Goal: Communication & Community: Answer question/provide support

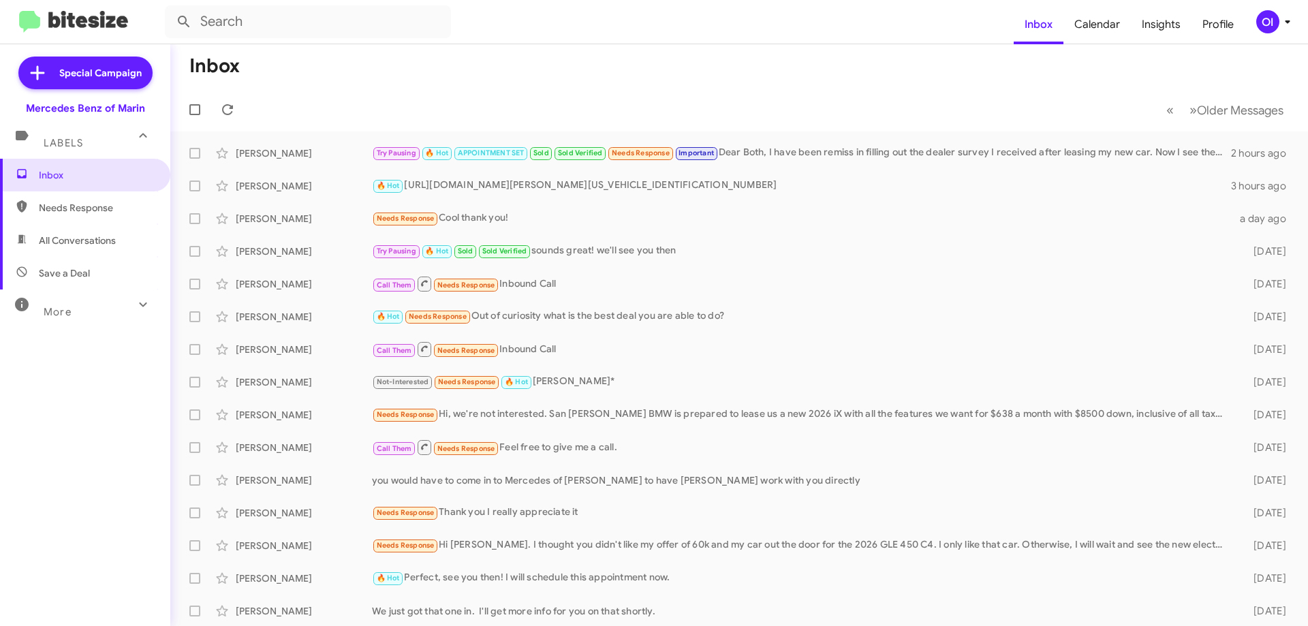
click at [92, 232] on span "All Conversations" at bounding box center [85, 240] width 170 height 33
type input "in:all-conversations"
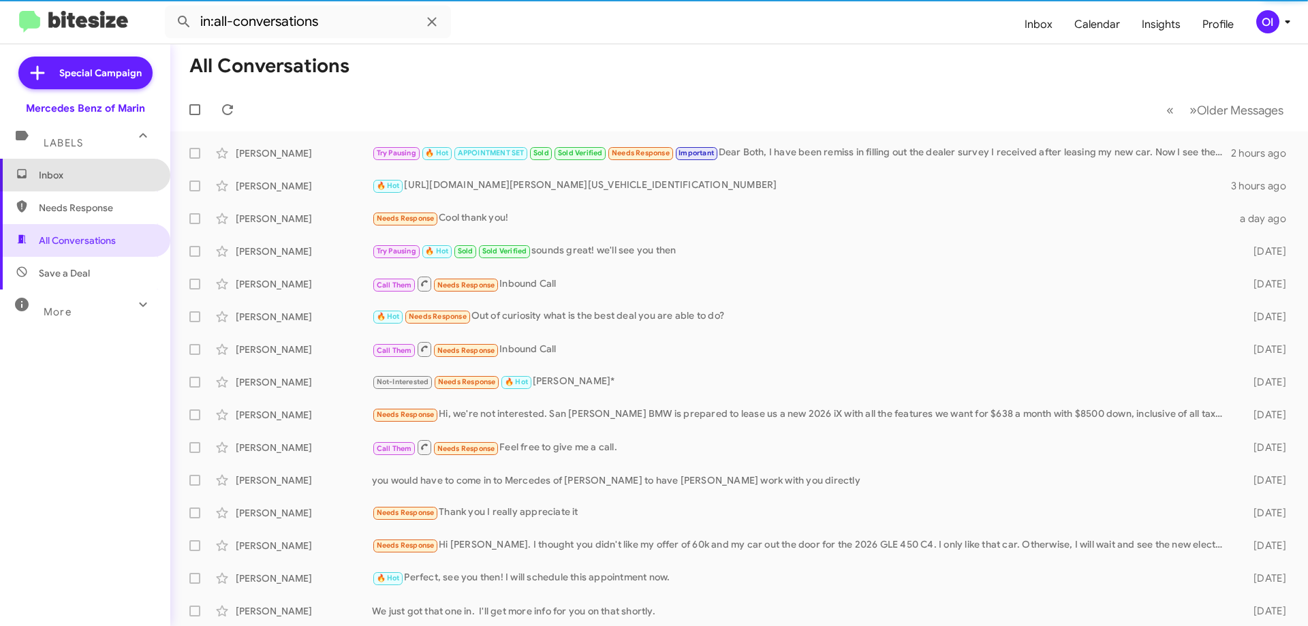
click at [99, 178] on span "Inbox" at bounding box center [97, 175] width 116 height 14
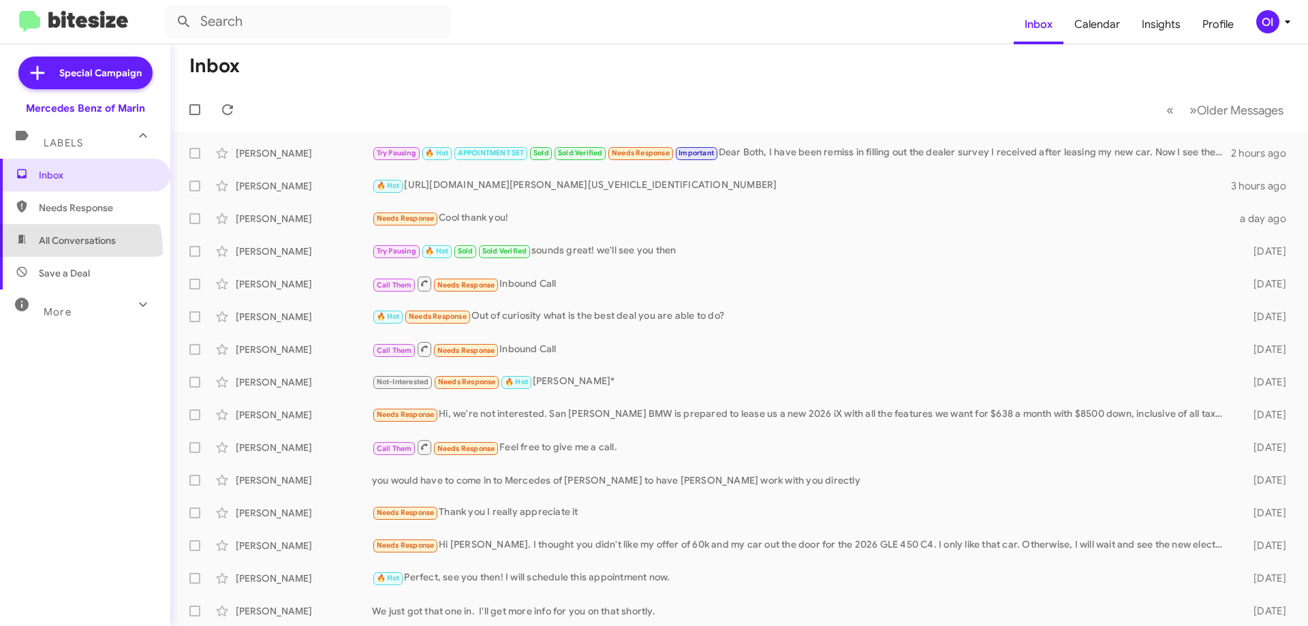
click at [33, 252] on span "All Conversations" at bounding box center [85, 240] width 170 height 33
type input "in:all-conversations"
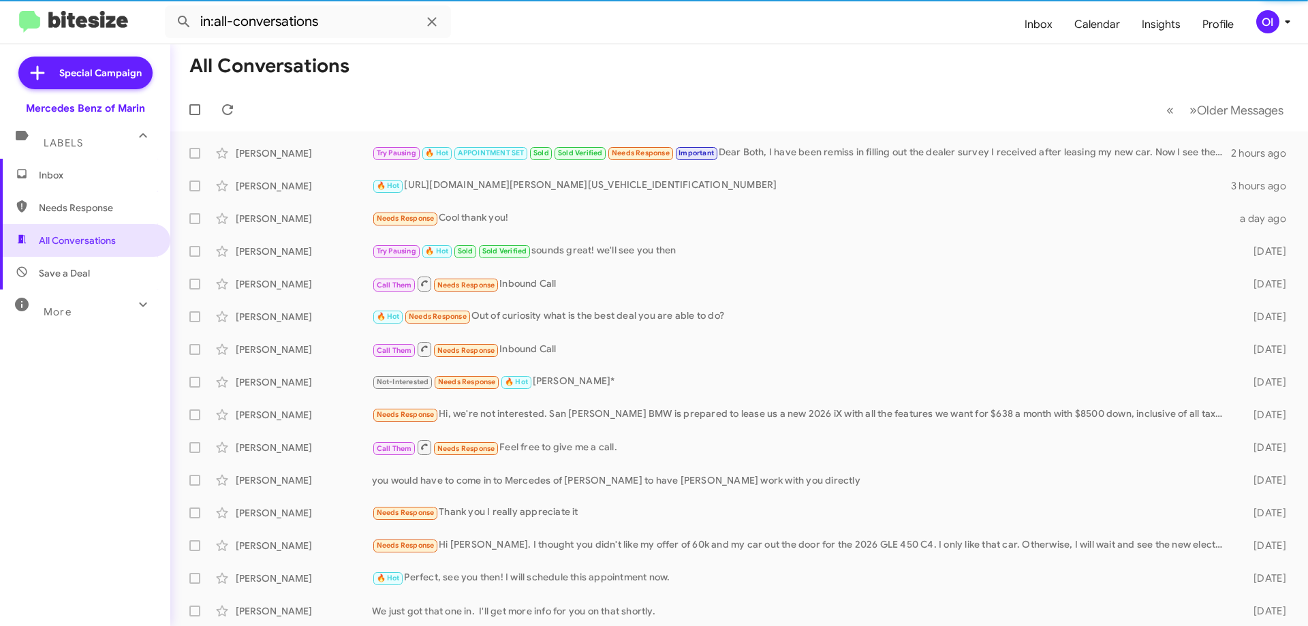
click at [90, 172] on span "Inbox" at bounding box center [97, 175] width 116 height 14
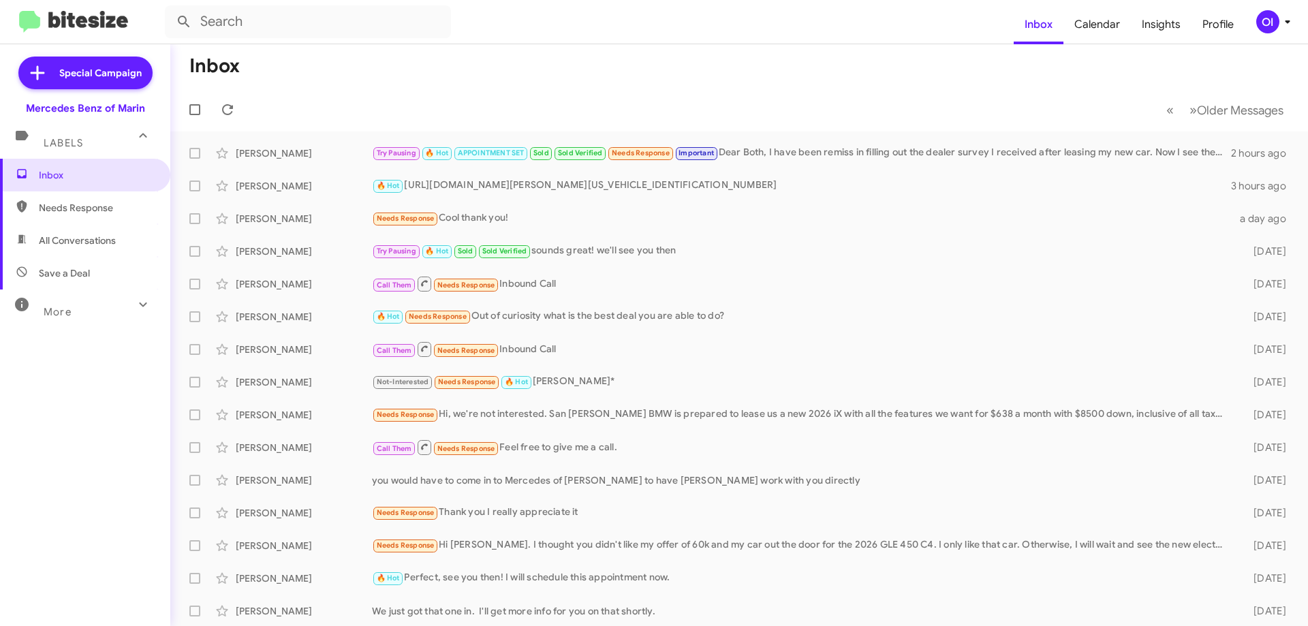
click at [114, 228] on span "All Conversations" at bounding box center [85, 240] width 170 height 33
type input "in:all-conversations"
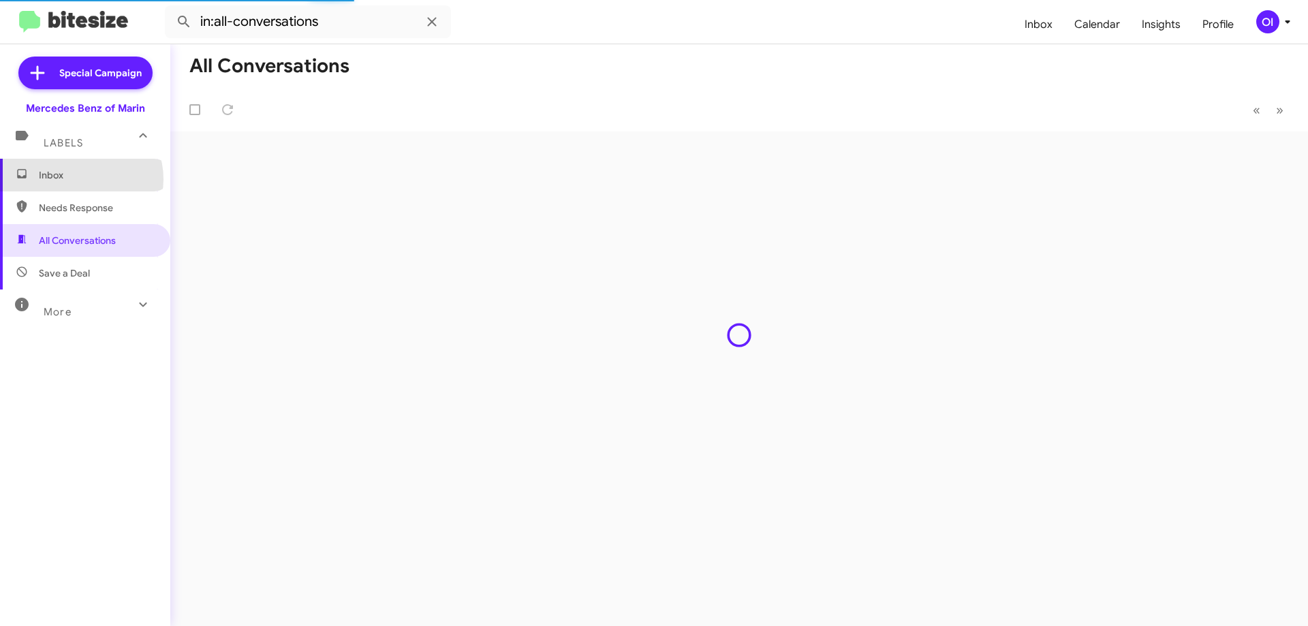
click at [80, 179] on span "Inbox" at bounding box center [97, 175] width 116 height 14
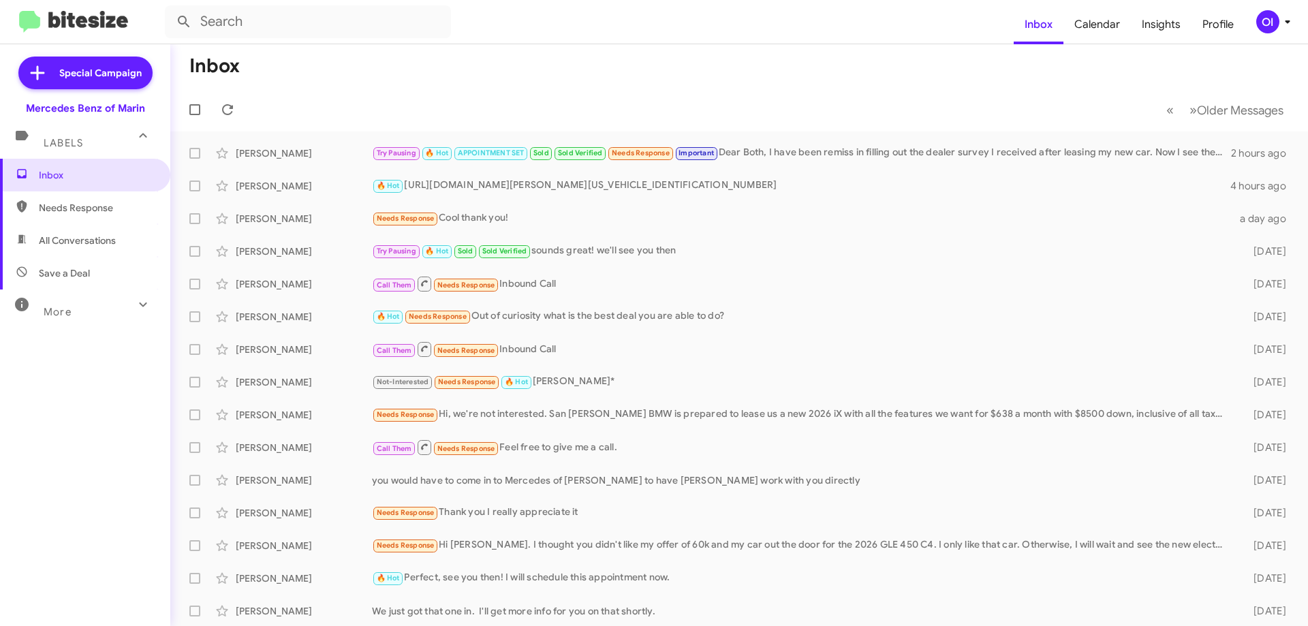
click at [64, 247] on span "All Conversations" at bounding box center [85, 240] width 170 height 33
type input "in:all-conversations"
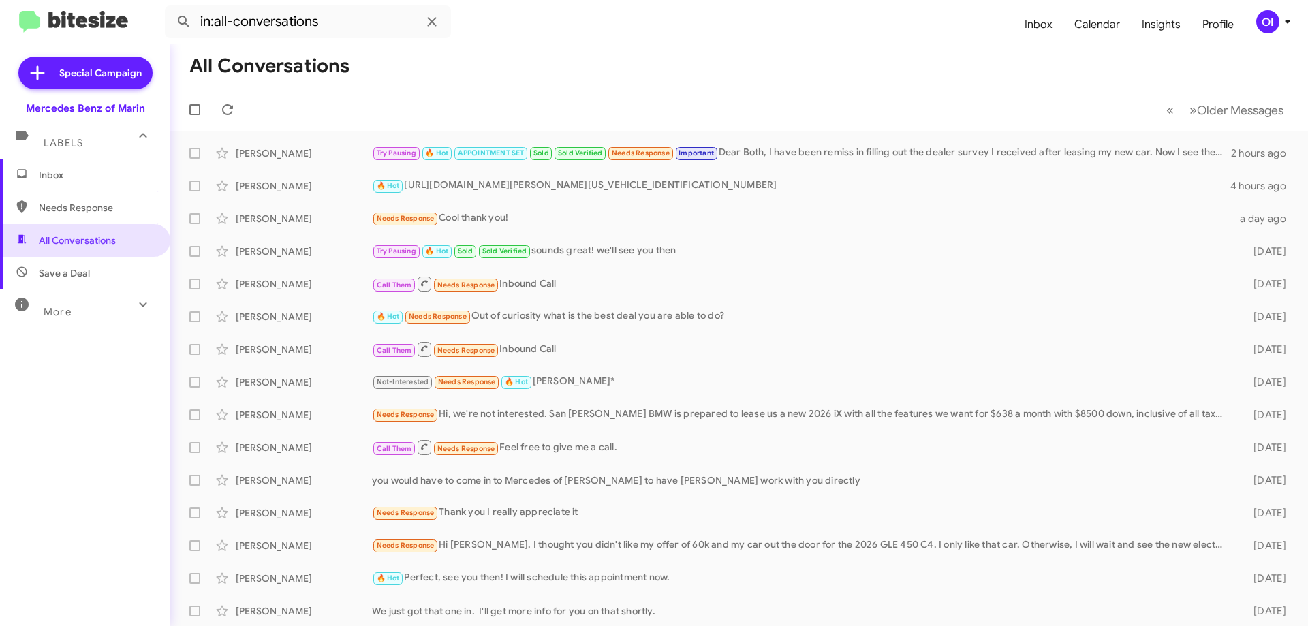
click at [48, 180] on span "Inbox" at bounding box center [97, 175] width 116 height 14
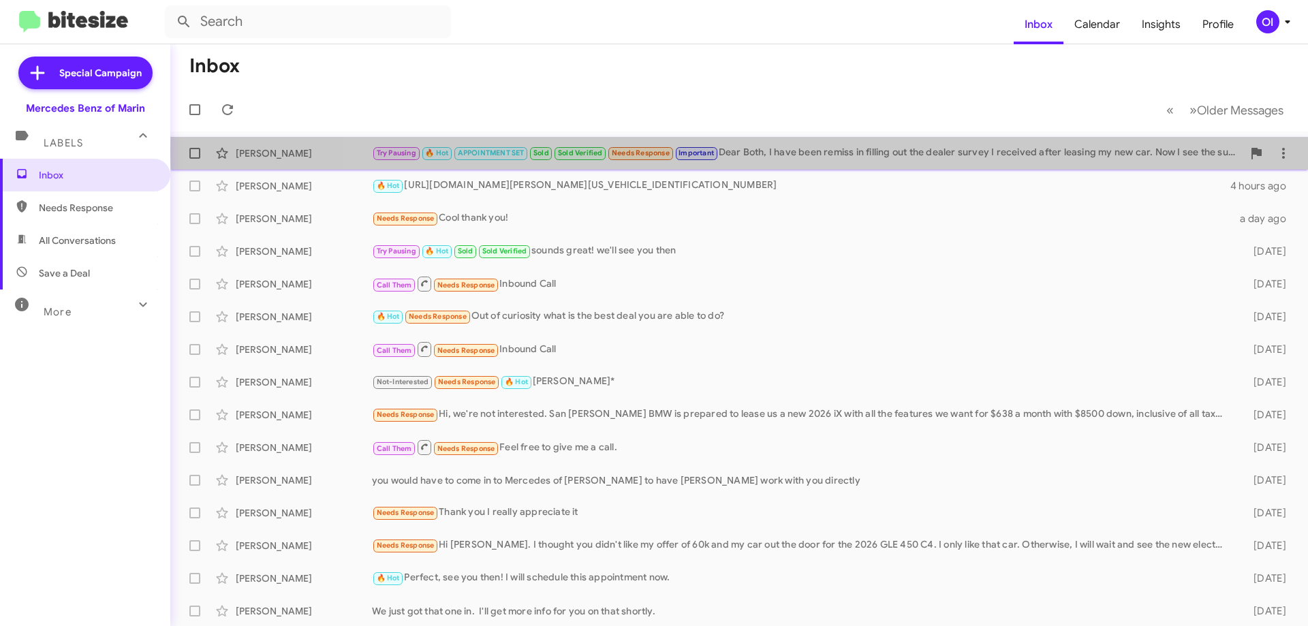
click at [800, 151] on div "Try Pausing 🔥 Hot APPOINTMENT SET Sold Sold Verified Needs Response Important D…" at bounding box center [807, 153] width 870 height 16
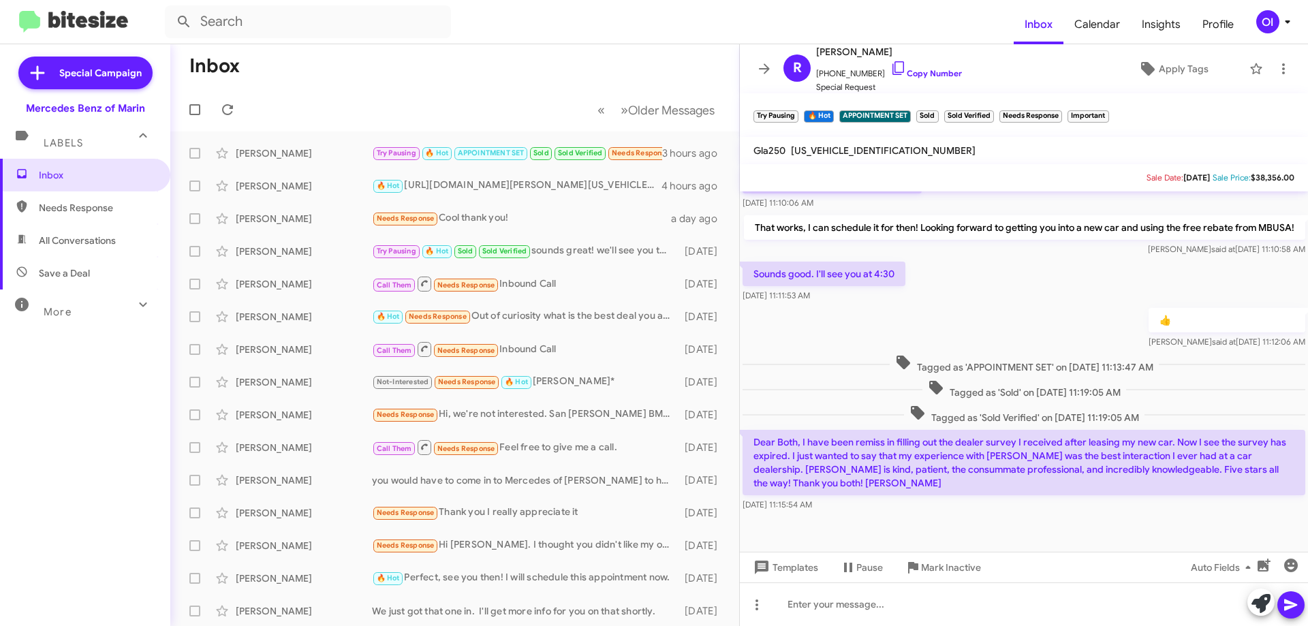
scroll to position [386, 0]
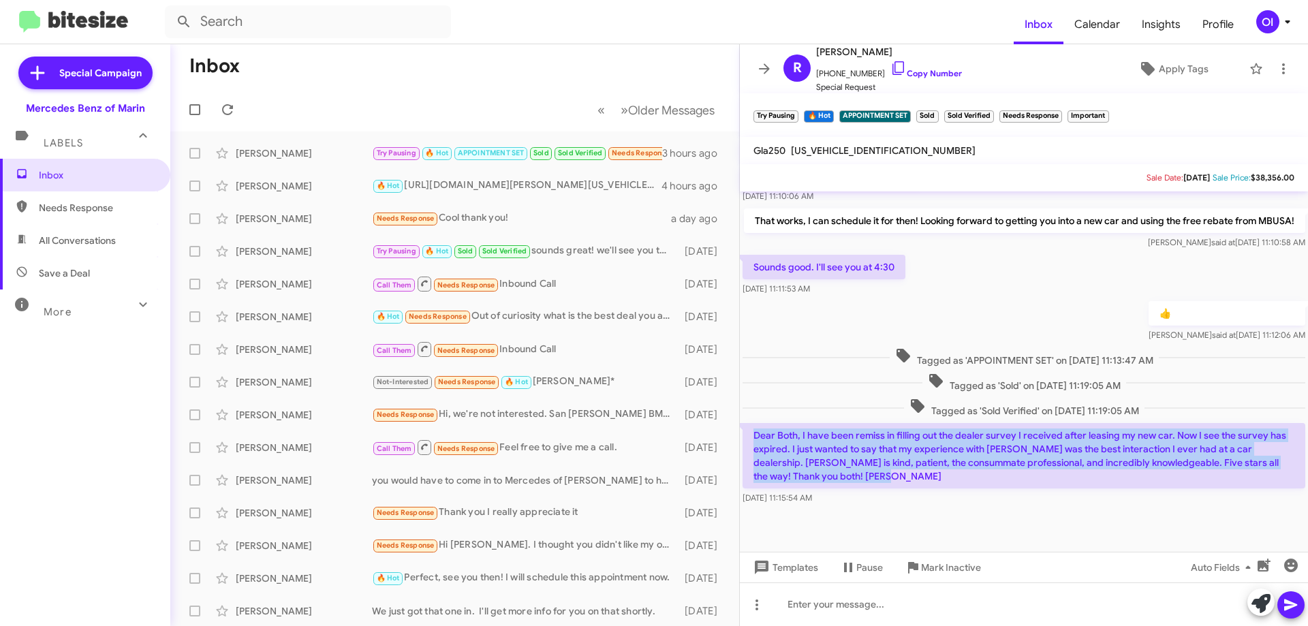
drag, startPoint x: 1005, startPoint y: 482, endPoint x: 753, endPoint y: 434, distance: 255.9
click at [753, 434] on p "Dear Both, I have been remiss in filling out the dealer survey I received after…" at bounding box center [1023, 455] width 563 height 65
drag, startPoint x: 753, startPoint y: 434, endPoint x: 922, endPoint y: 481, distance: 175.3
click at [922, 481] on p "Dear Both, I have been remiss in filling out the dealer survey I received after…" at bounding box center [1023, 455] width 563 height 65
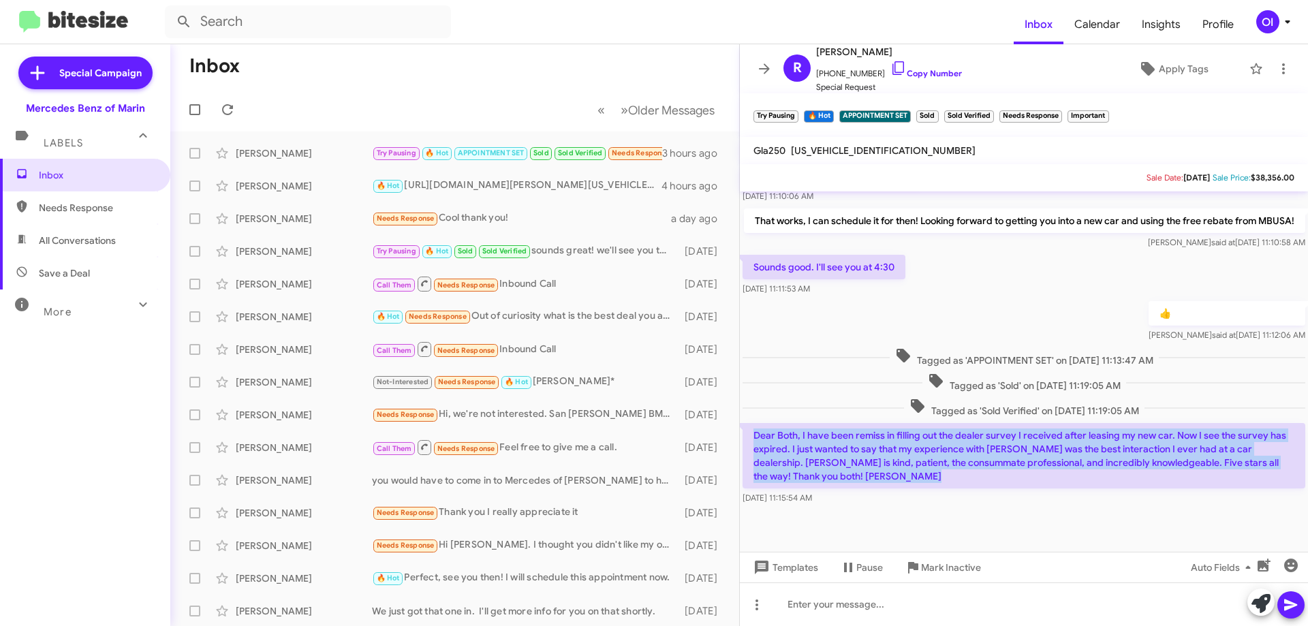
click at [922, 481] on p "Dear Both, I have been remiss in filling out the dealer survey I received after…" at bounding box center [1023, 455] width 563 height 65
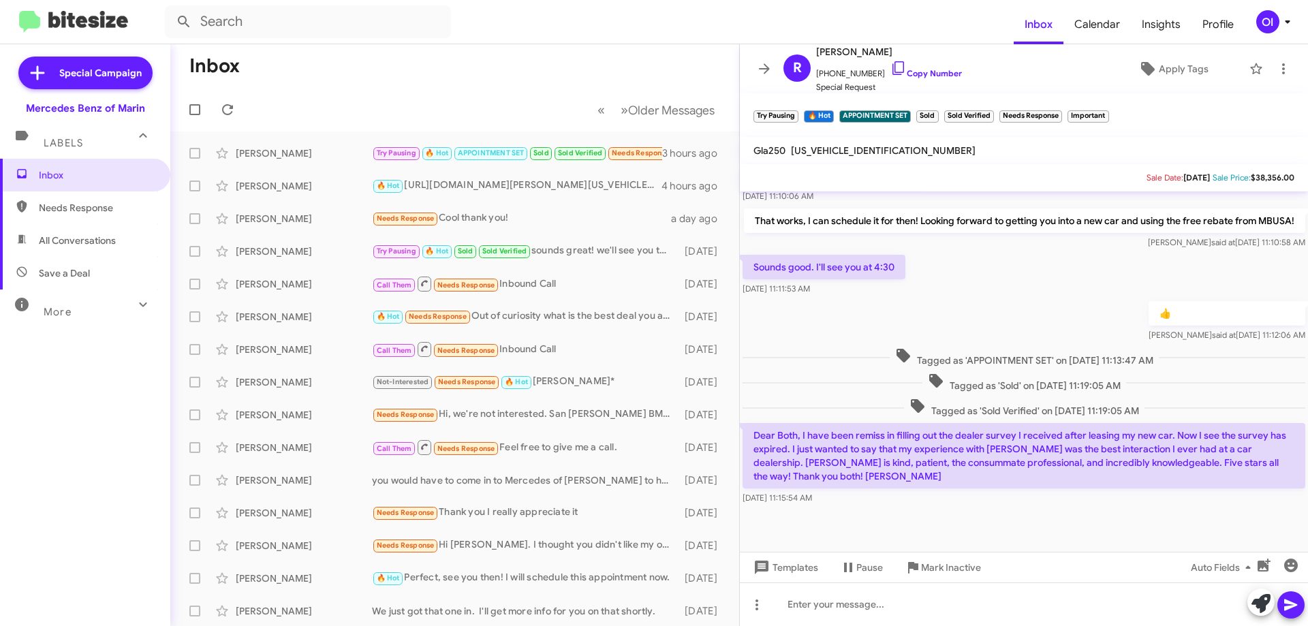
click at [888, 472] on p "Dear Both, I have been remiss in filling out the dealer survey I received after…" at bounding box center [1023, 455] width 563 height 65
click at [400, 191] on small "🔥 Hot" at bounding box center [387, 186] width 29 height 13
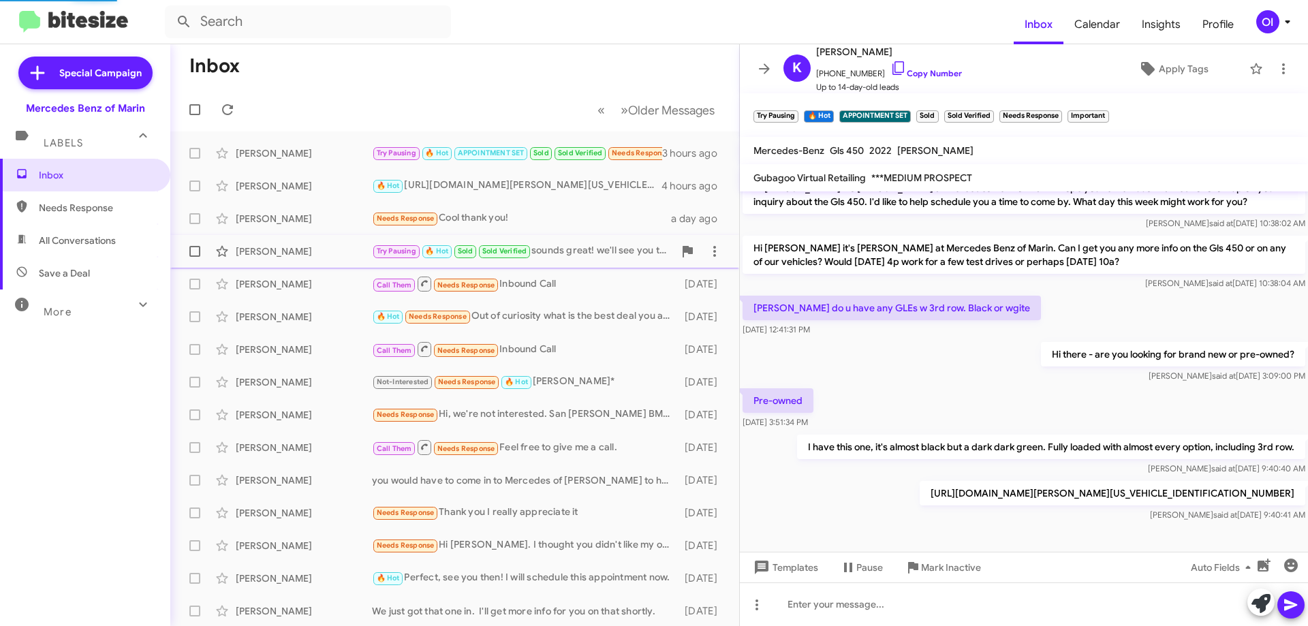
scroll to position [62, 0]
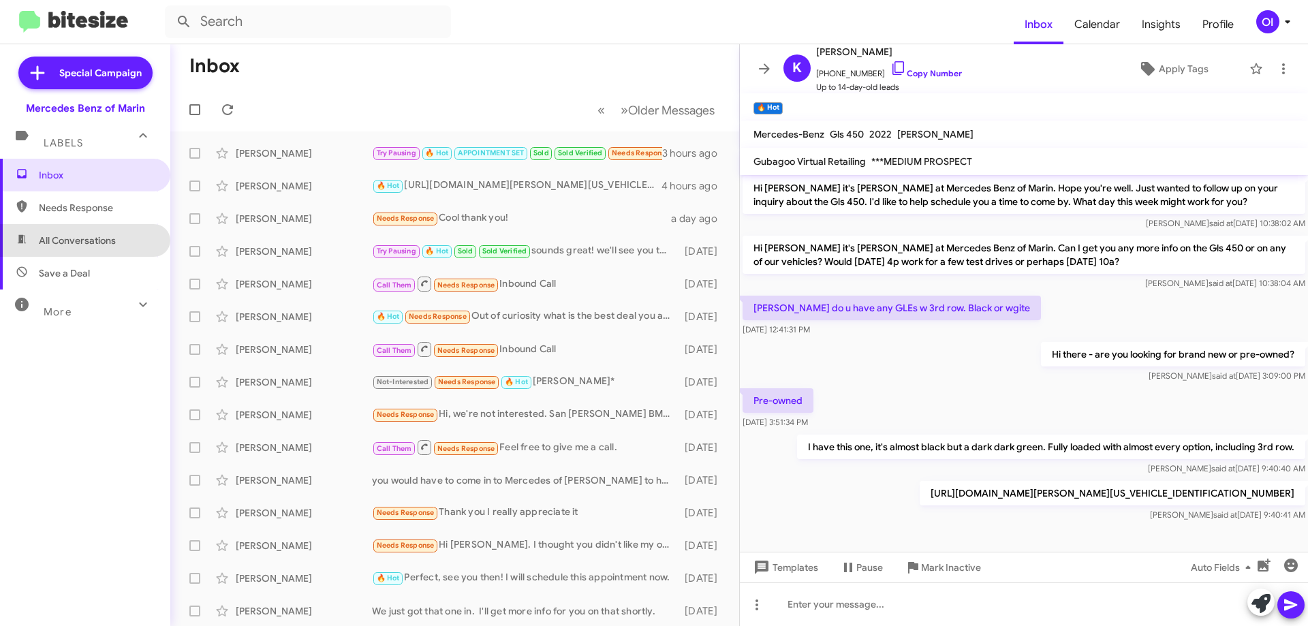
click at [112, 227] on span "All Conversations" at bounding box center [85, 240] width 170 height 33
type input "in:all-conversations"
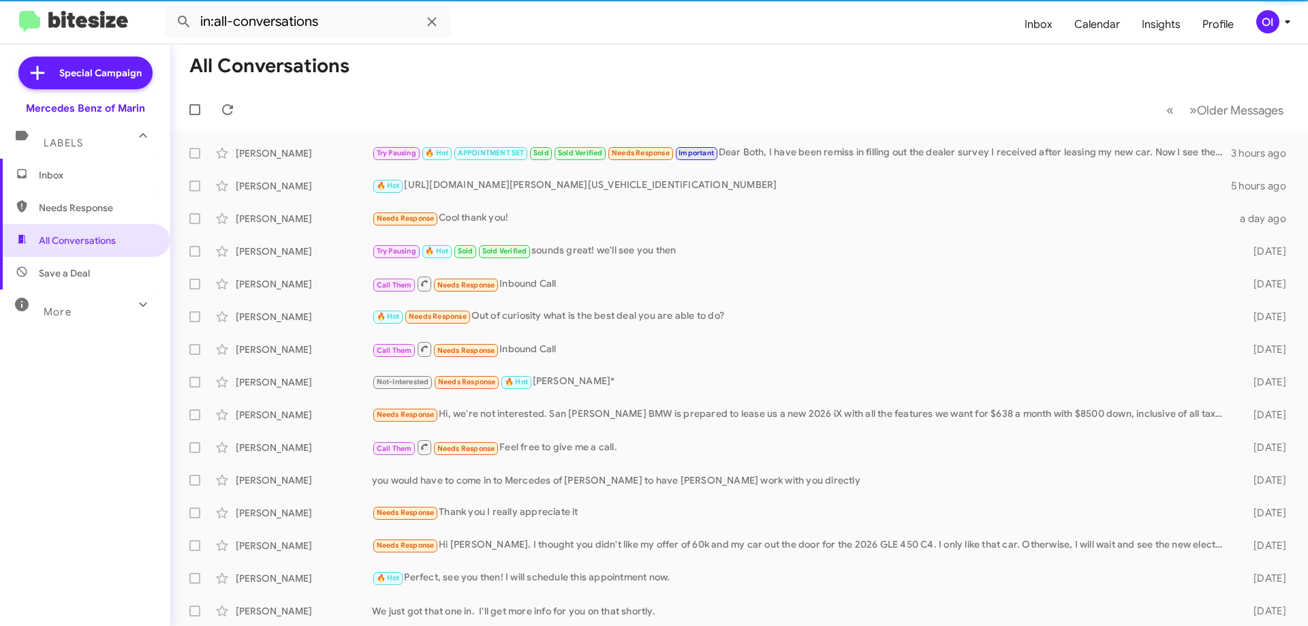
click at [95, 176] on span "Inbox" at bounding box center [97, 175] width 116 height 14
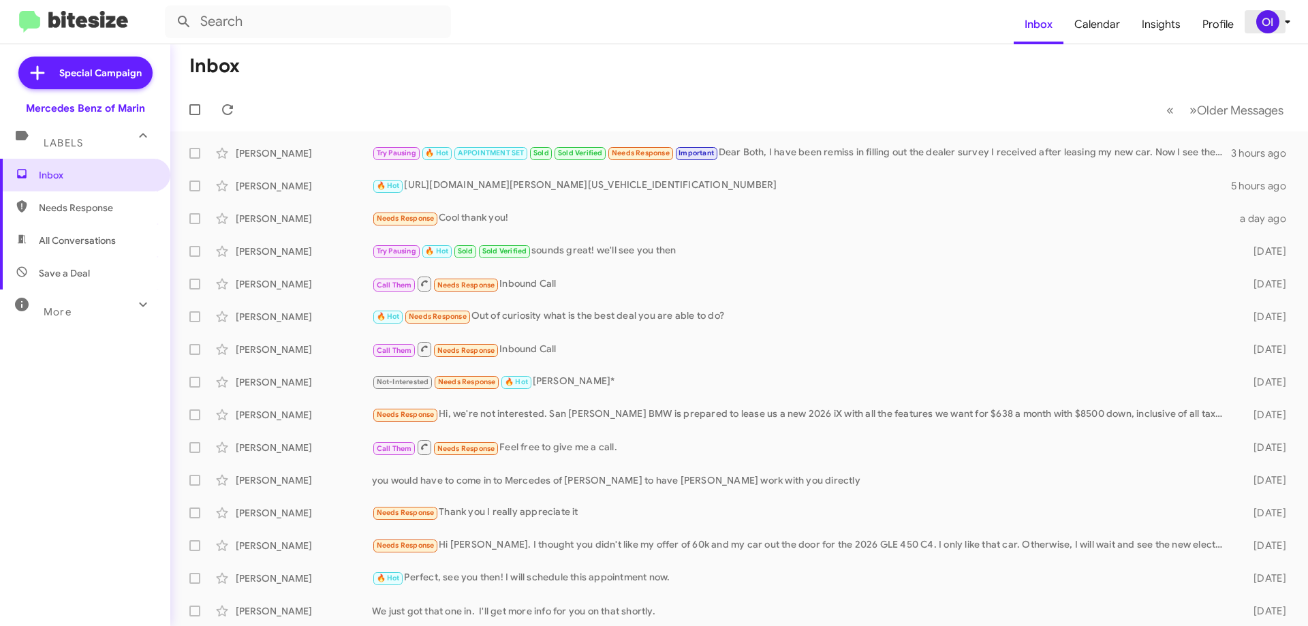
click at [1266, 22] on div "OI" at bounding box center [1267, 21] width 23 height 23
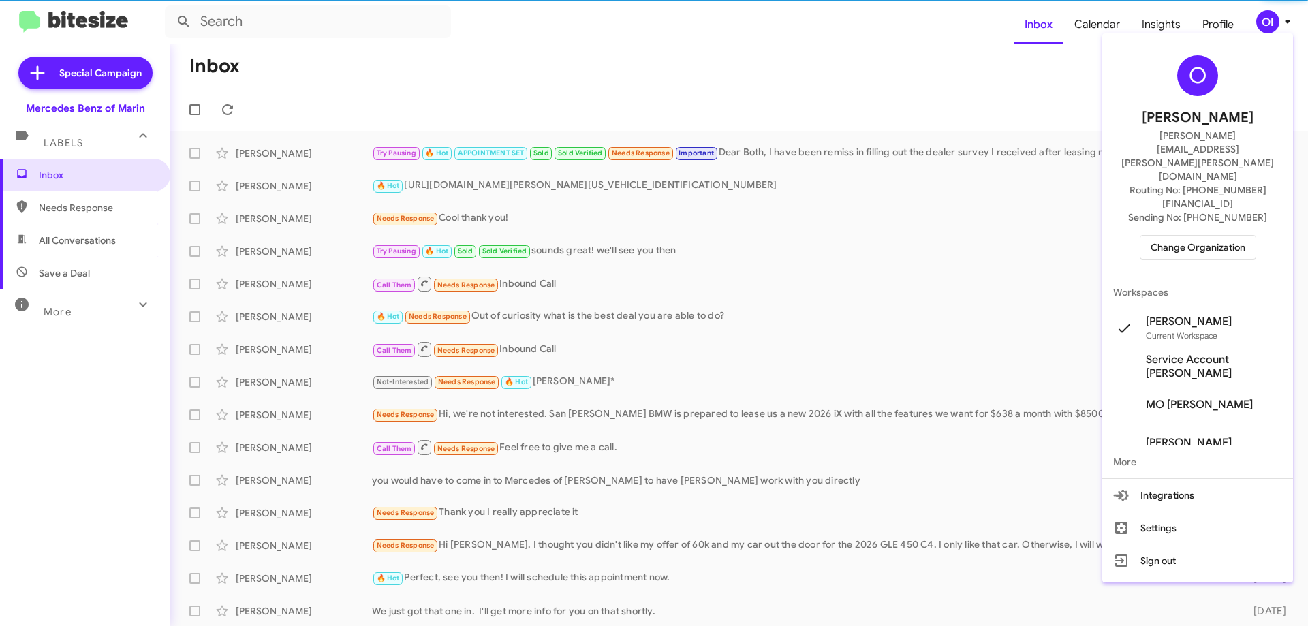
click at [1209, 235] on button "Change Organization" at bounding box center [1197, 247] width 116 height 25
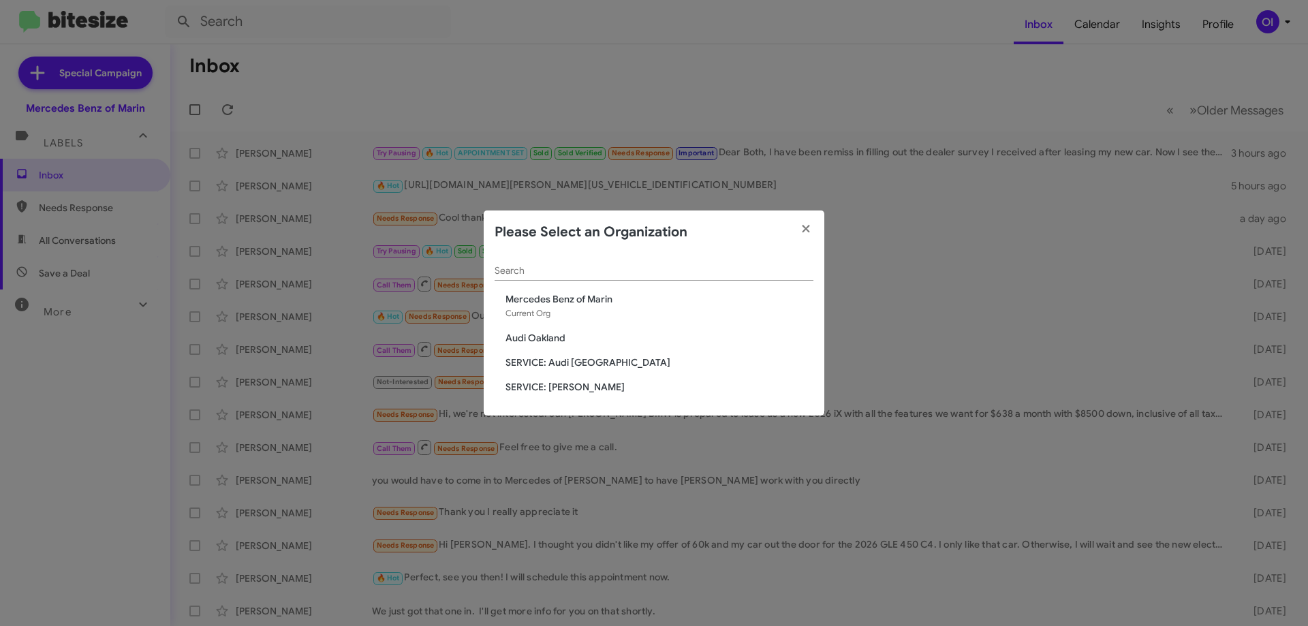
click at [573, 385] on span "SERVICE: [PERSON_NAME]" at bounding box center [659, 387] width 308 height 14
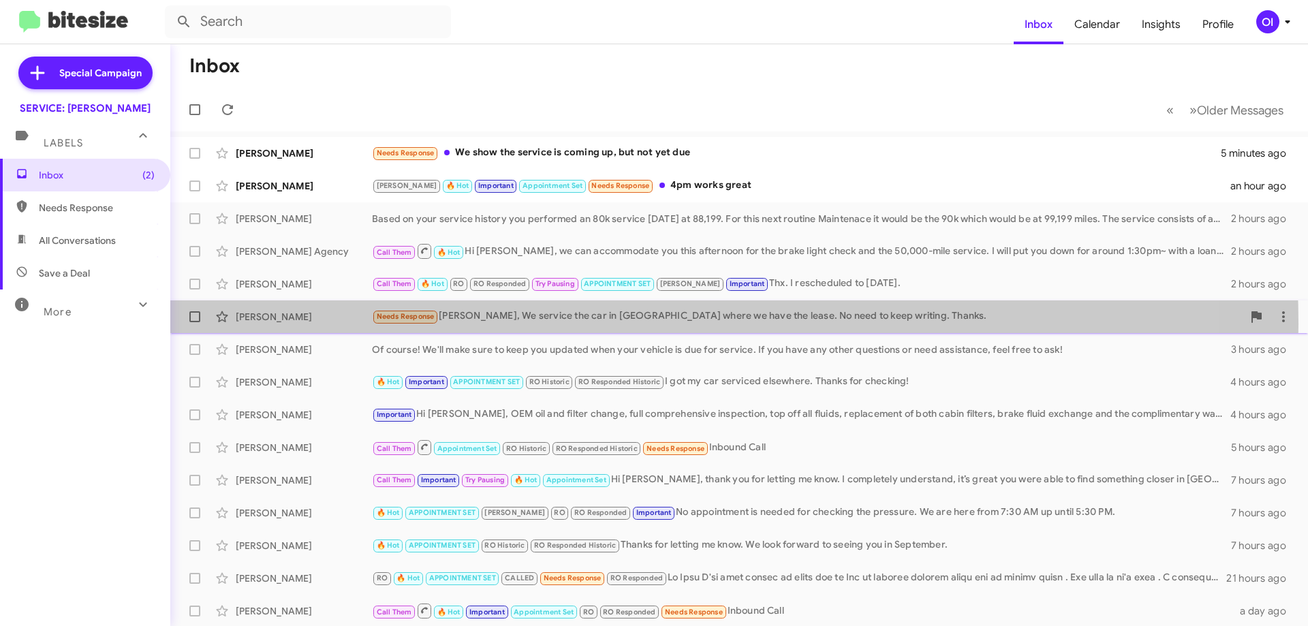
click at [566, 323] on div "Needs Response [PERSON_NAME], We service the car in [GEOGRAPHIC_DATA] where we …" at bounding box center [807, 317] width 870 height 16
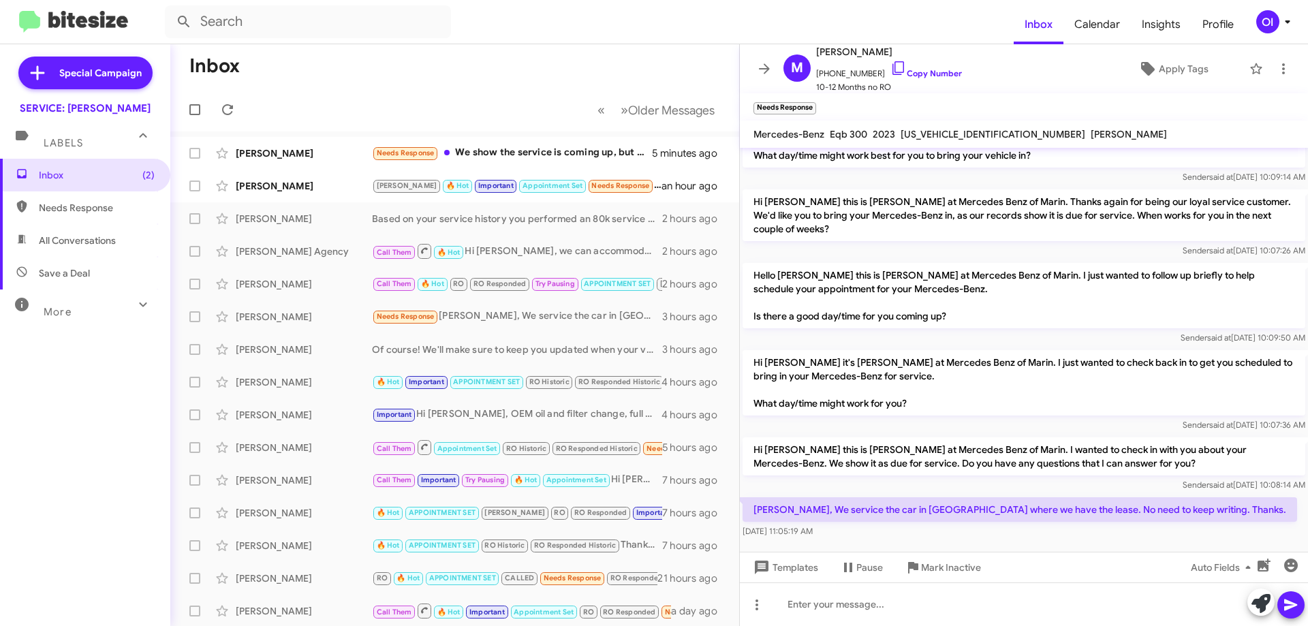
scroll to position [58, 0]
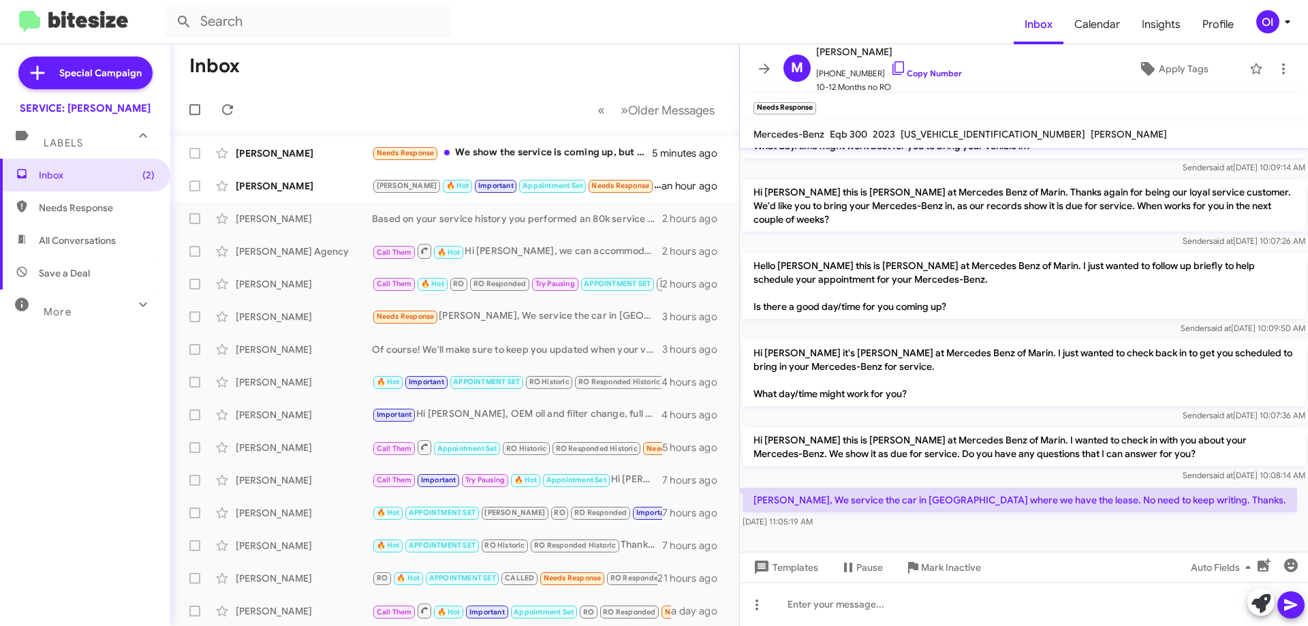
drag, startPoint x: 913, startPoint y: 526, endPoint x: 900, endPoint y: 502, distance: 27.5
click at [900, 502] on div "[PERSON_NAME], We service the car in [GEOGRAPHIC_DATA] where we have the lease.…" at bounding box center [1019, 508] width 554 height 41
click at [900, 502] on p "[PERSON_NAME], We service the car in [GEOGRAPHIC_DATA] where we have the lease.…" at bounding box center [1019, 500] width 554 height 25
click at [759, 67] on icon at bounding box center [764, 69] width 16 height 16
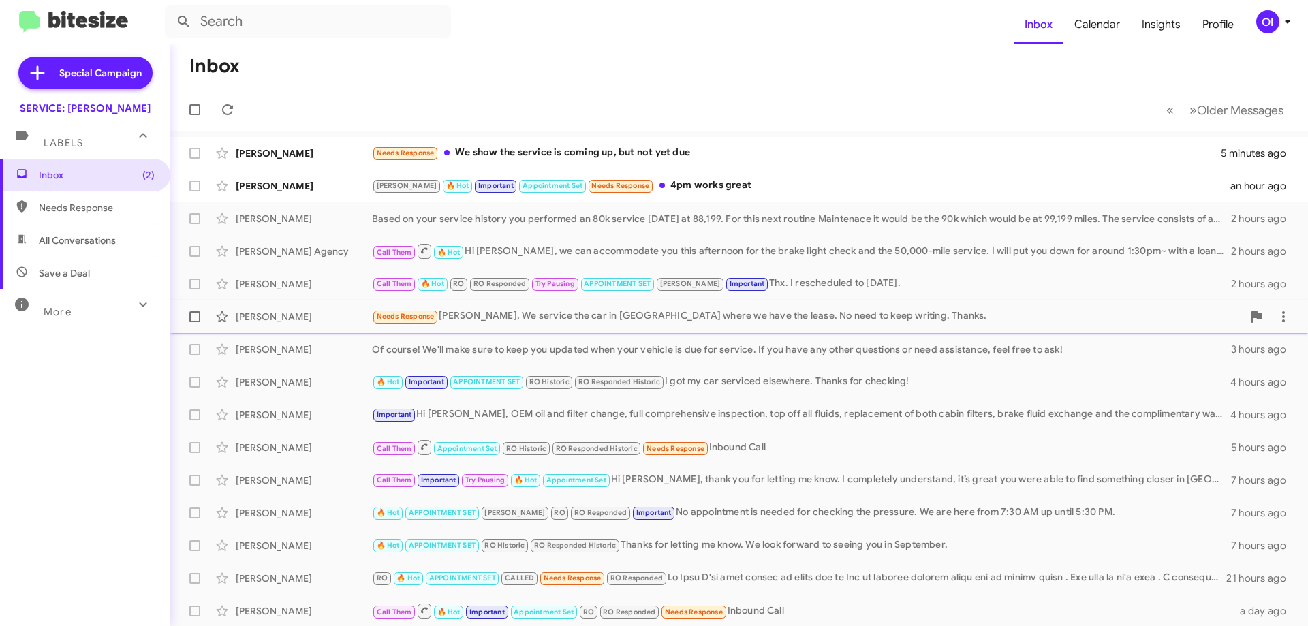
click at [659, 313] on div "Needs Response [PERSON_NAME], We service the car in [GEOGRAPHIC_DATA] where we …" at bounding box center [807, 317] width 870 height 16
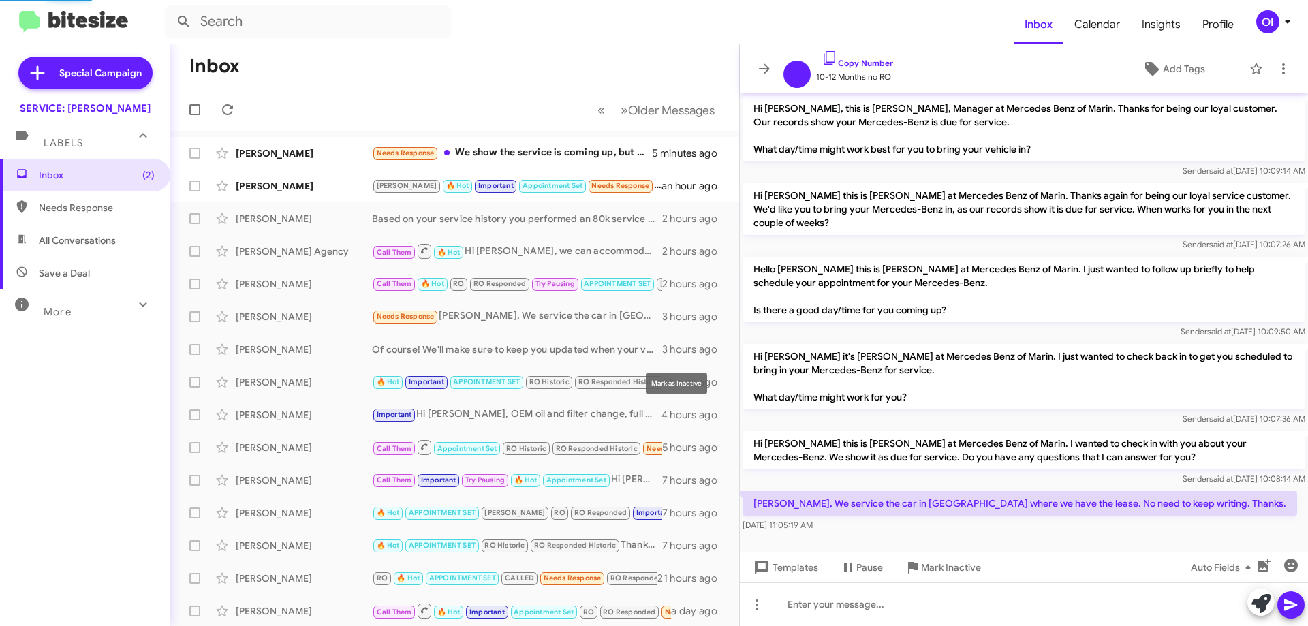
scroll to position [3, 0]
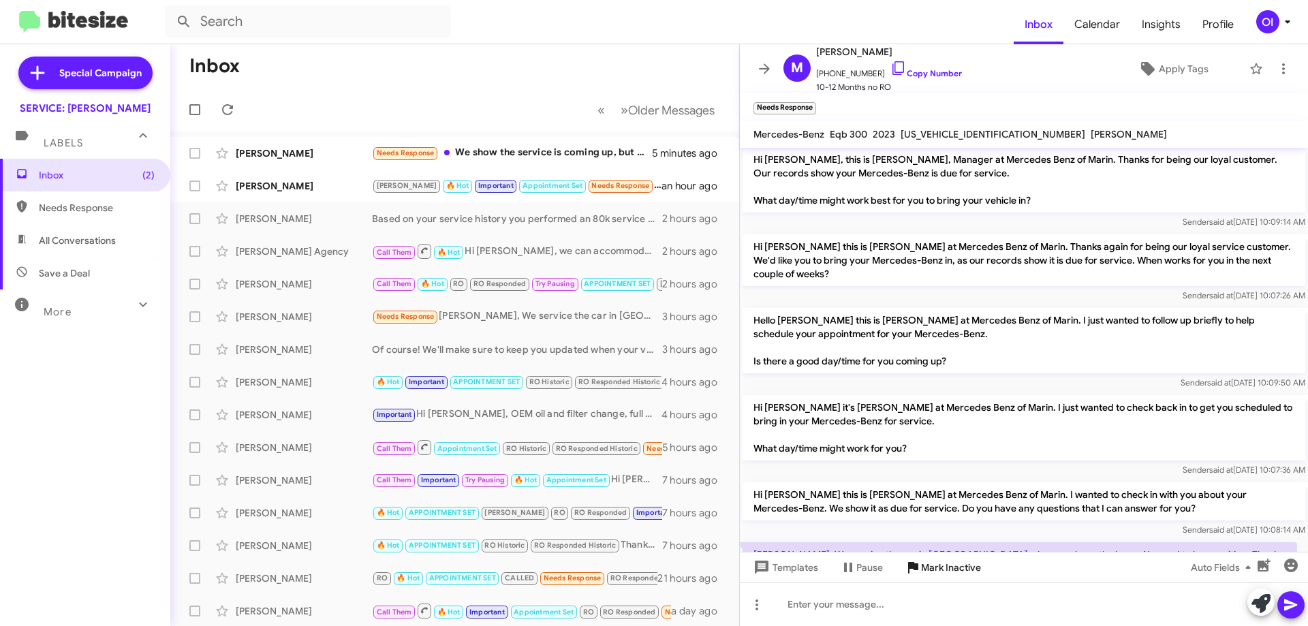
click at [915, 568] on icon at bounding box center [913, 568] width 10 height 12
